Goal: Task Accomplishment & Management: Manage account settings

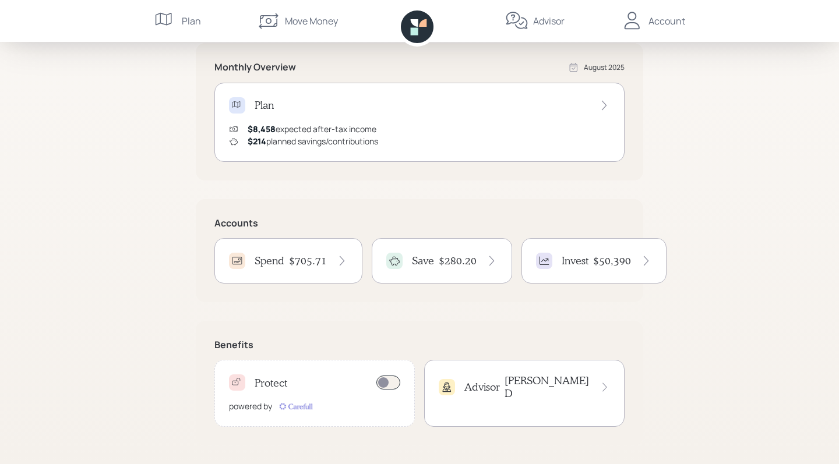
scroll to position [214, 0]
click at [337, 258] on icon at bounding box center [342, 261] width 12 height 12
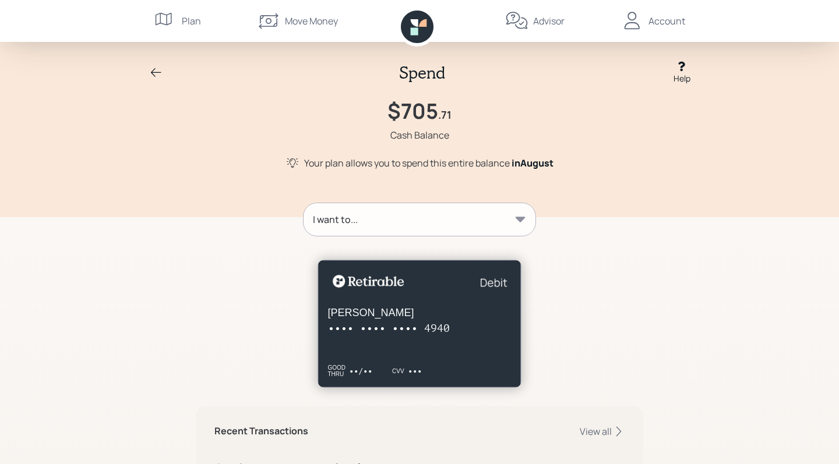
click at [521, 214] on icon at bounding box center [520, 220] width 12 height 12
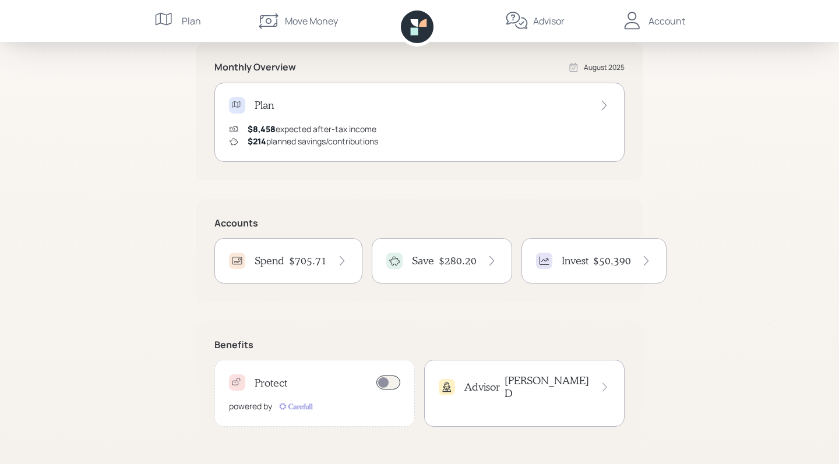
scroll to position [214, 0]
click at [446, 259] on h4 "$280.20" at bounding box center [458, 261] width 38 height 13
click at [590, 262] on div "Invest $50,390" at bounding box center [594, 261] width 116 height 16
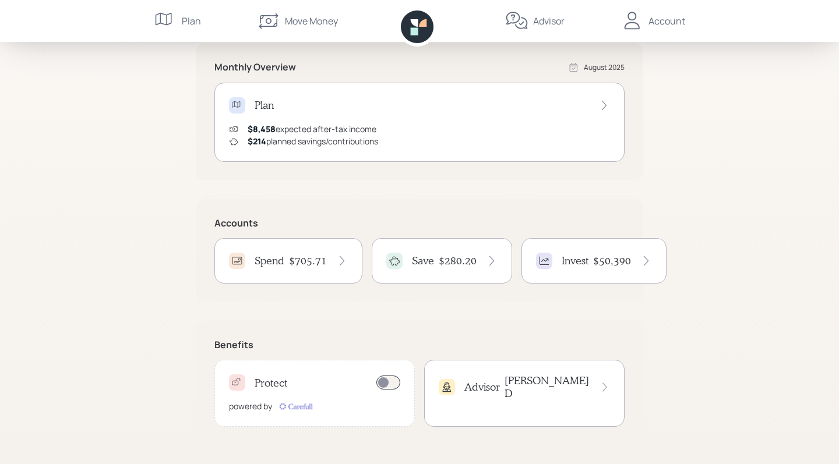
click at [603, 381] on icon at bounding box center [604, 387] width 10 height 12
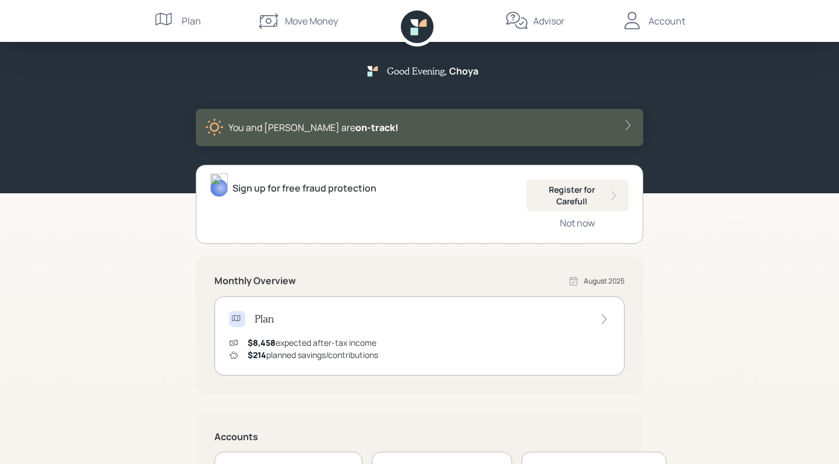
click at [668, 17] on div "Account" at bounding box center [666, 21] width 37 height 14
